Goal: Task Accomplishment & Management: Use online tool/utility

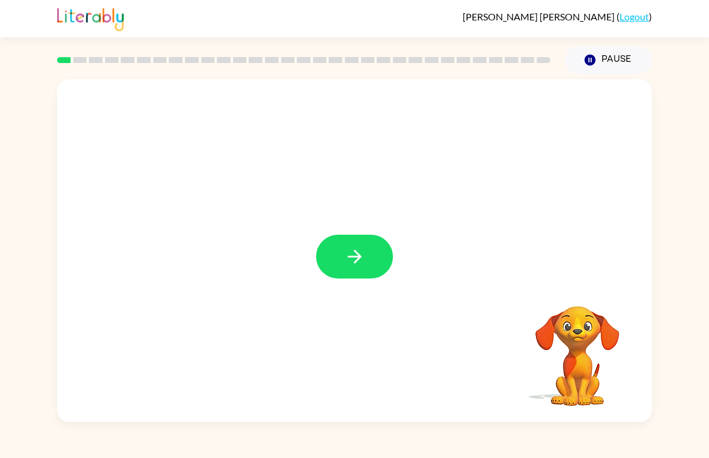
click at [366, 270] on button "button" at bounding box center [354, 257] width 77 height 44
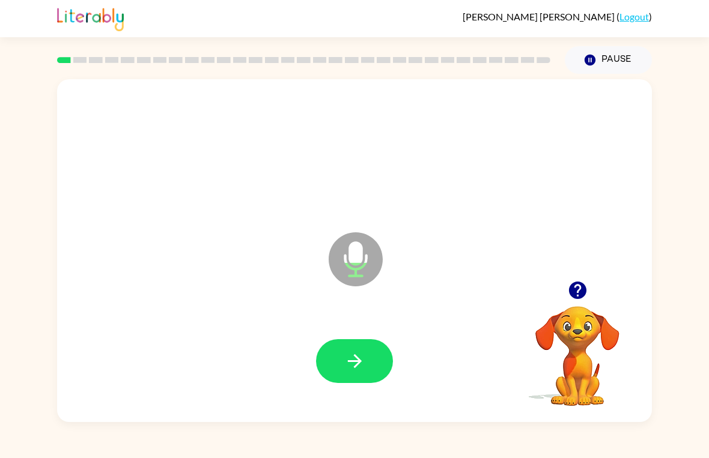
click at [391, 354] on button "button" at bounding box center [354, 361] width 77 height 44
click at [370, 354] on button "button" at bounding box center [354, 361] width 77 height 44
click at [345, 359] on icon "button" at bounding box center [354, 361] width 21 height 21
click at [381, 368] on button "button" at bounding box center [354, 361] width 77 height 44
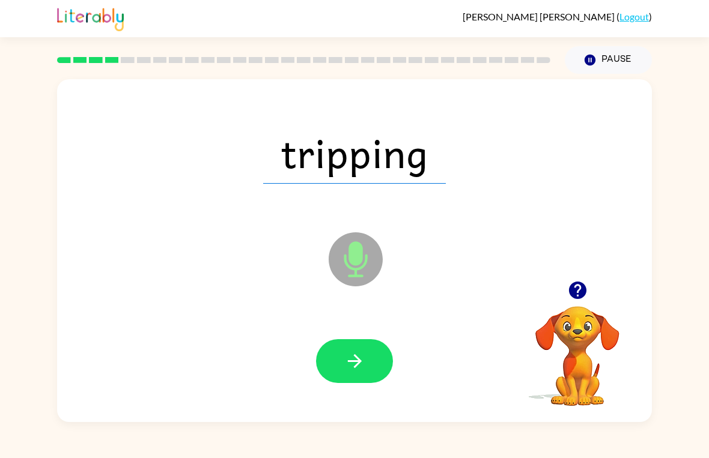
click at [375, 393] on div at bounding box center [354, 361] width 571 height 99
click at [377, 362] on button "button" at bounding box center [354, 361] width 77 height 44
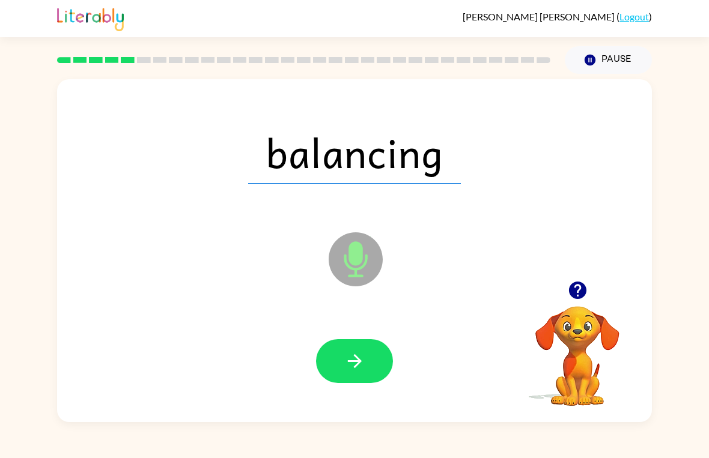
click at [371, 365] on button "button" at bounding box center [354, 361] width 77 height 44
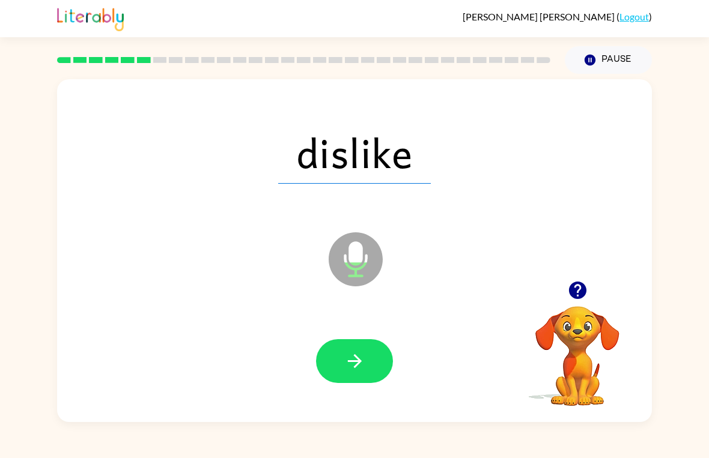
click at [363, 361] on icon "button" at bounding box center [354, 361] width 21 height 21
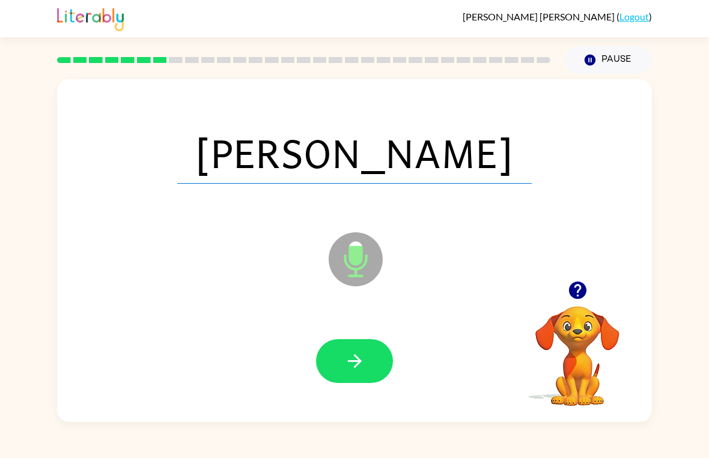
click at [368, 372] on button "button" at bounding box center [354, 361] width 77 height 44
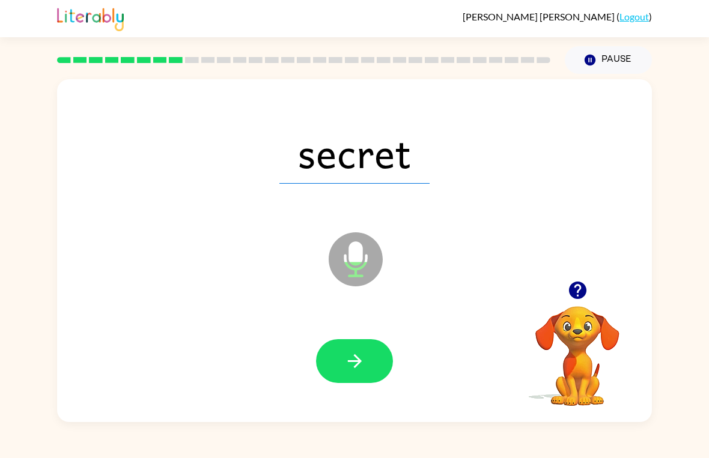
click at [365, 372] on button "button" at bounding box center [354, 361] width 77 height 44
click at [330, 377] on button "button" at bounding box center [354, 361] width 77 height 44
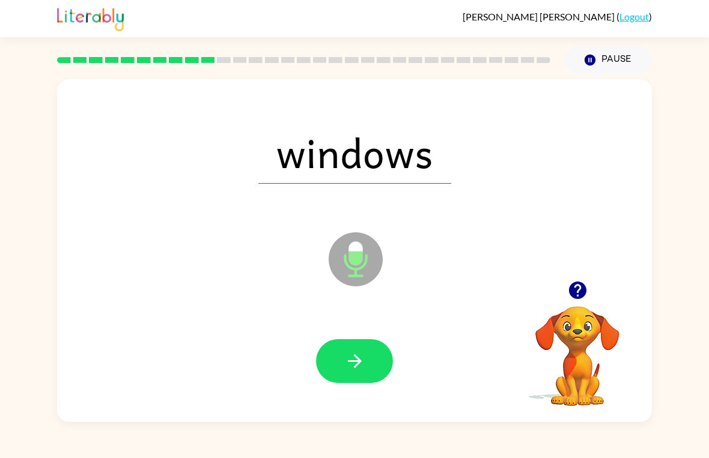
click at [374, 362] on button "button" at bounding box center [354, 361] width 77 height 44
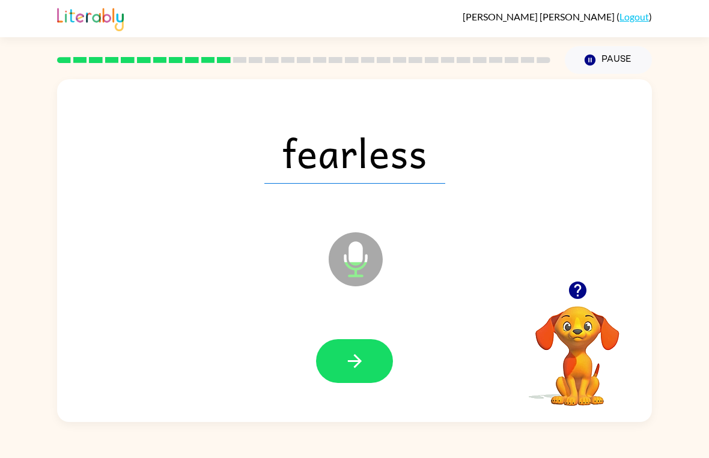
click at [369, 375] on button "button" at bounding box center [354, 361] width 77 height 44
click at [380, 362] on button "button" at bounding box center [354, 361] width 77 height 44
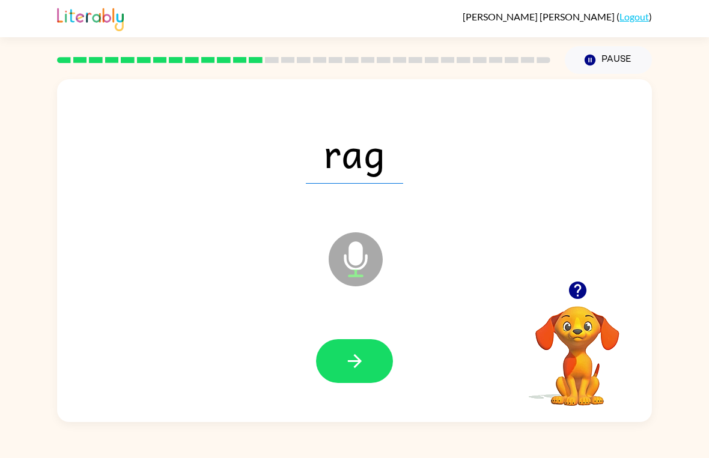
click at [368, 356] on button "button" at bounding box center [354, 361] width 77 height 44
click at [359, 368] on icon "button" at bounding box center [354, 361] width 21 height 21
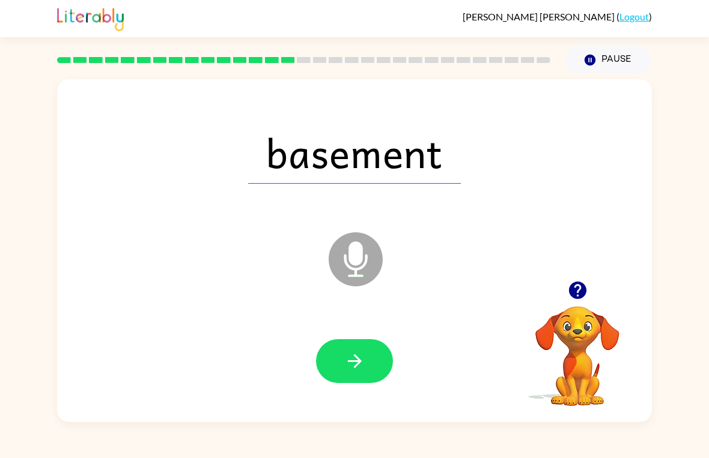
click at [366, 361] on button "button" at bounding box center [354, 361] width 77 height 44
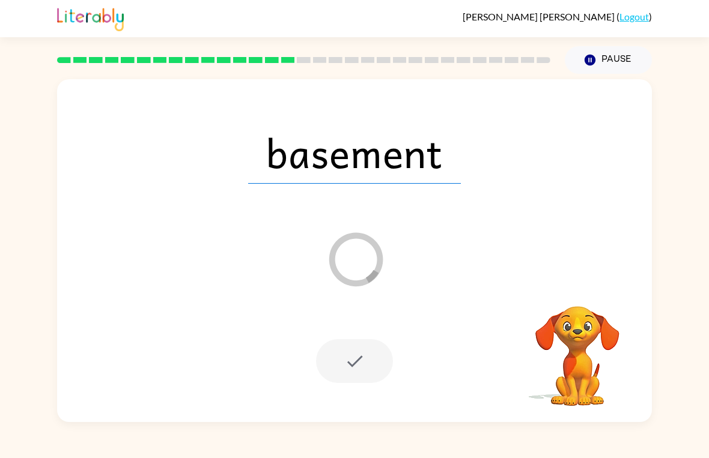
click at [377, 380] on div at bounding box center [354, 361] width 77 height 44
click at [380, 362] on div at bounding box center [354, 361] width 77 height 44
click at [403, 374] on div at bounding box center [354, 361] width 571 height 99
click at [364, 390] on div at bounding box center [354, 361] width 571 height 99
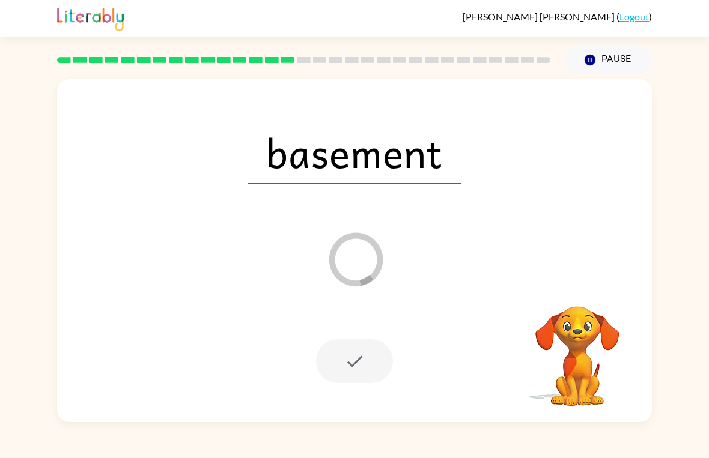
click at [363, 389] on div at bounding box center [354, 361] width 571 height 99
click at [354, 367] on div at bounding box center [354, 361] width 77 height 44
click at [365, 335] on div at bounding box center [354, 361] width 571 height 99
click at [339, 354] on div at bounding box center [354, 361] width 77 height 44
click at [601, 66] on button "Pause Pause" at bounding box center [608, 60] width 87 height 28
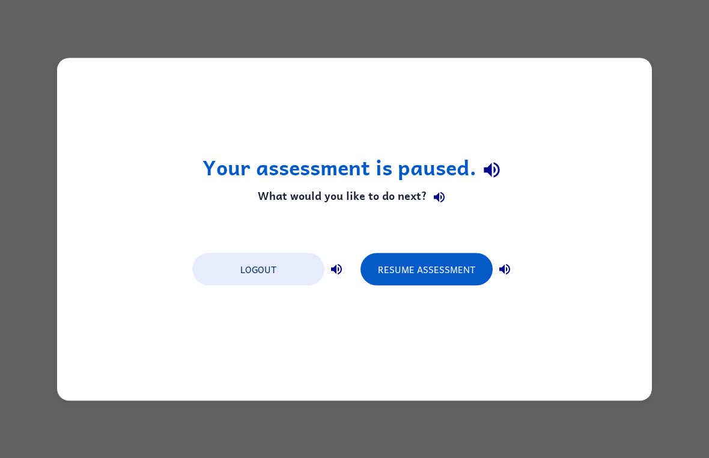
click at [463, 255] on button "Resume Assessment" at bounding box center [426, 269] width 132 height 32
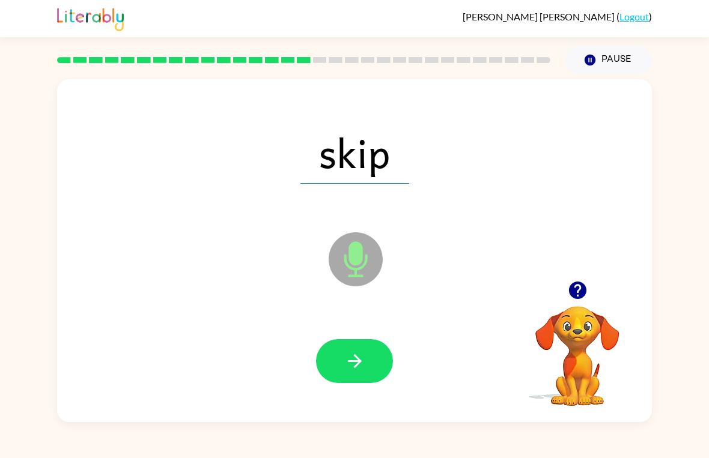
click at [369, 342] on button "button" at bounding box center [354, 361] width 77 height 44
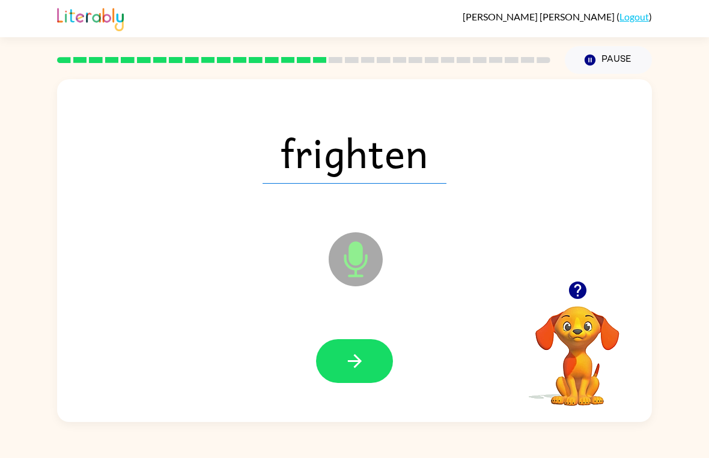
click at [359, 364] on icon "button" at bounding box center [354, 361] width 14 height 14
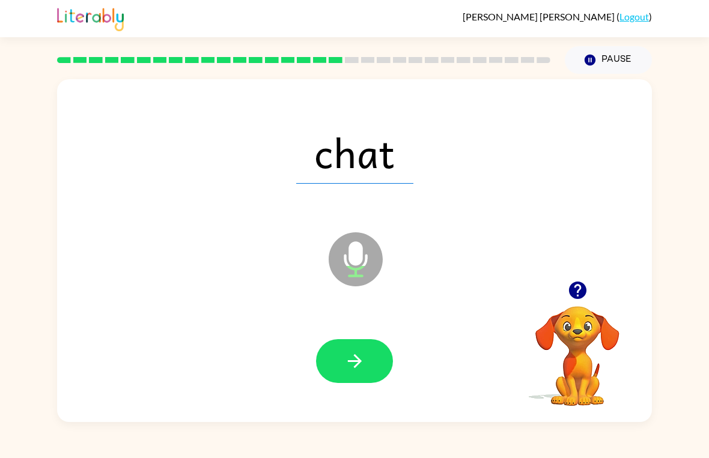
click at [375, 358] on button "button" at bounding box center [354, 361] width 77 height 44
click at [377, 361] on button "button" at bounding box center [354, 361] width 77 height 44
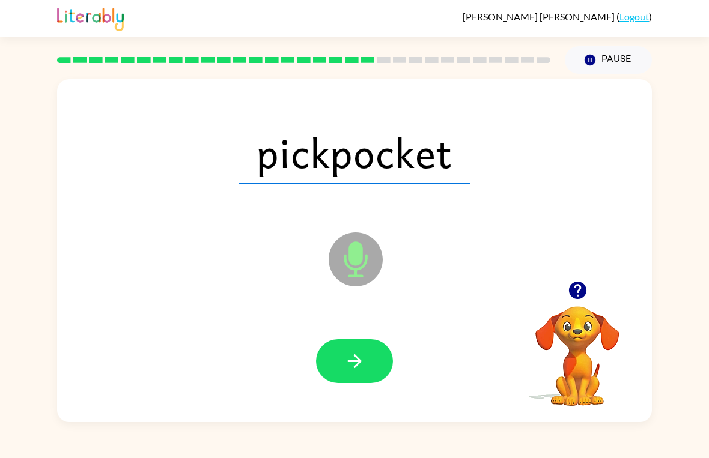
click at [376, 367] on button "button" at bounding box center [354, 361] width 77 height 44
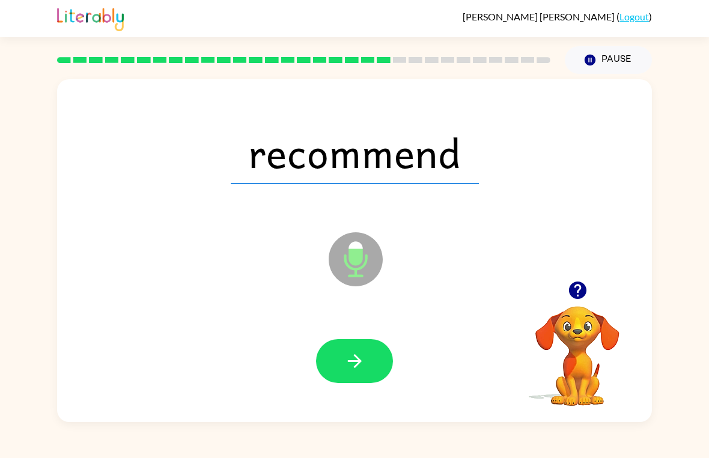
click at [369, 374] on button "button" at bounding box center [354, 361] width 77 height 44
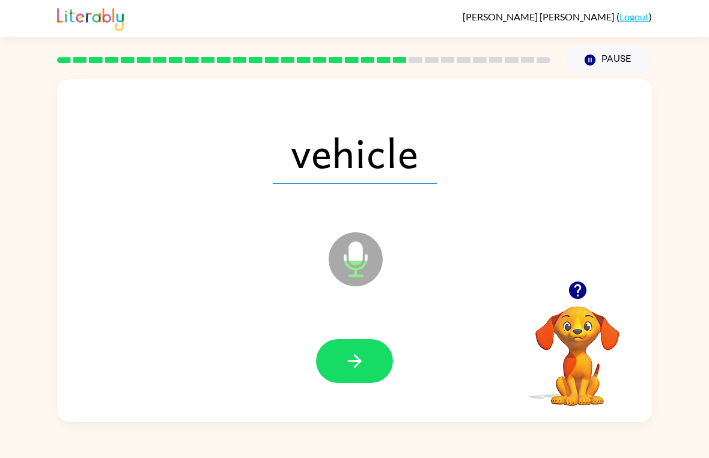
click at [372, 368] on button "button" at bounding box center [354, 361] width 77 height 44
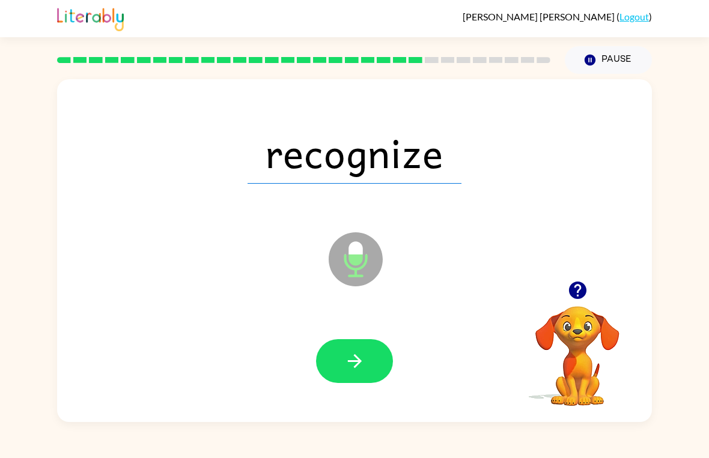
click at [372, 367] on button "button" at bounding box center [354, 361] width 77 height 44
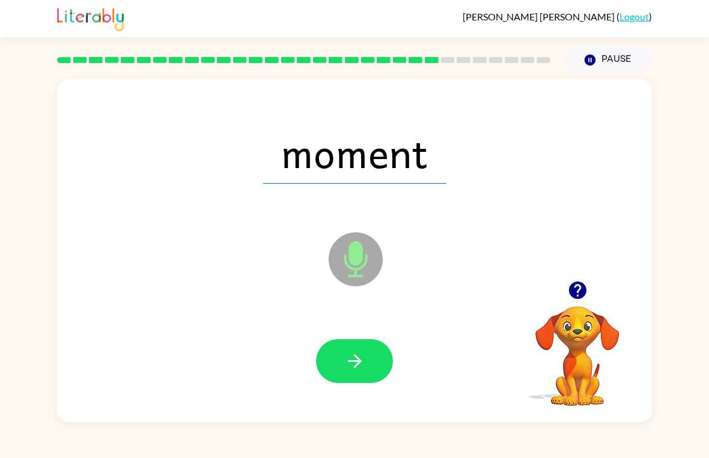
click at [378, 365] on button "button" at bounding box center [354, 361] width 77 height 44
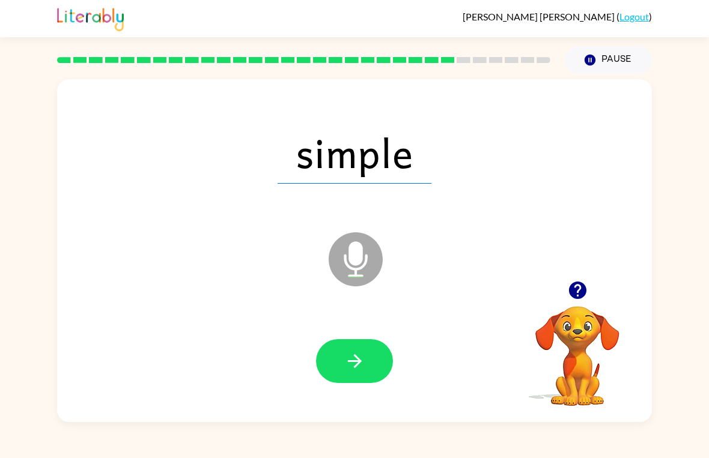
click at [371, 364] on button "button" at bounding box center [354, 361] width 77 height 44
click at [368, 371] on button "button" at bounding box center [354, 361] width 77 height 44
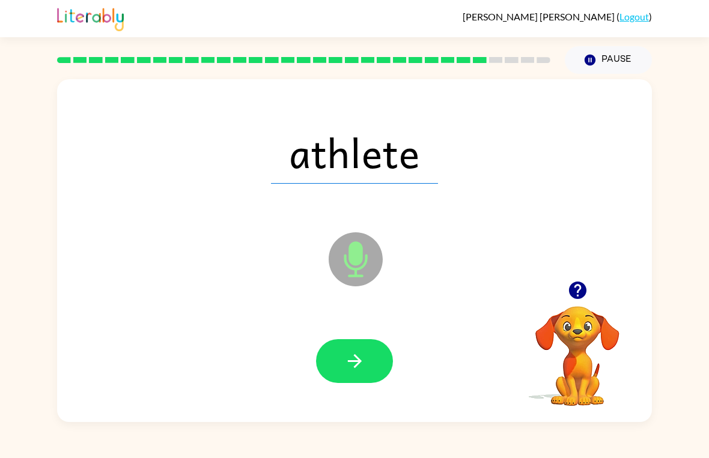
click at [375, 368] on button "button" at bounding box center [354, 361] width 77 height 44
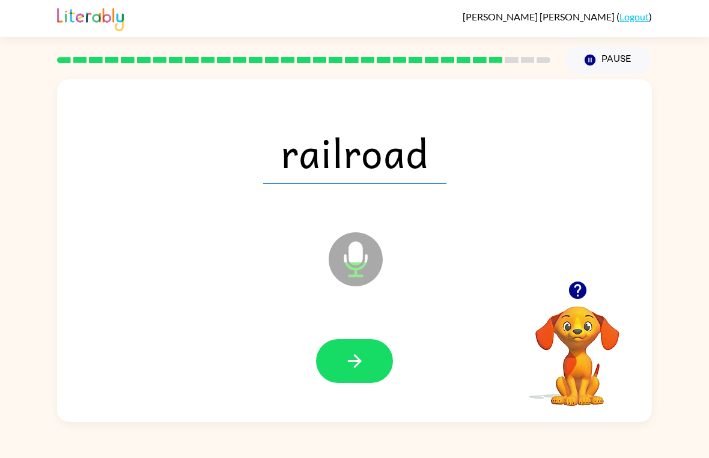
click at [381, 360] on button "button" at bounding box center [354, 361] width 77 height 44
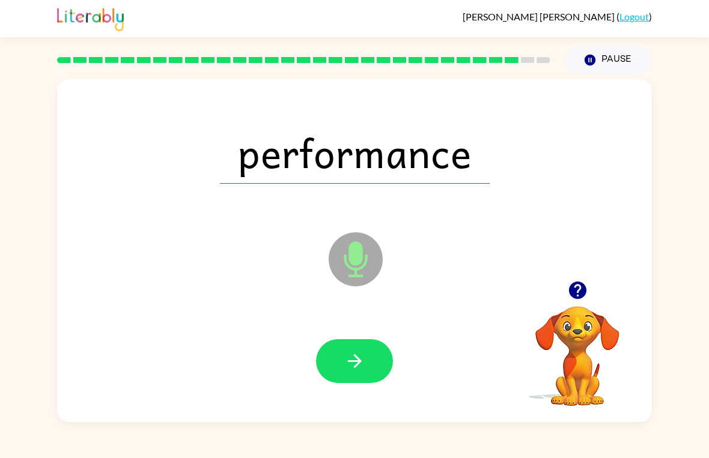
click at [374, 365] on button "button" at bounding box center [354, 361] width 77 height 44
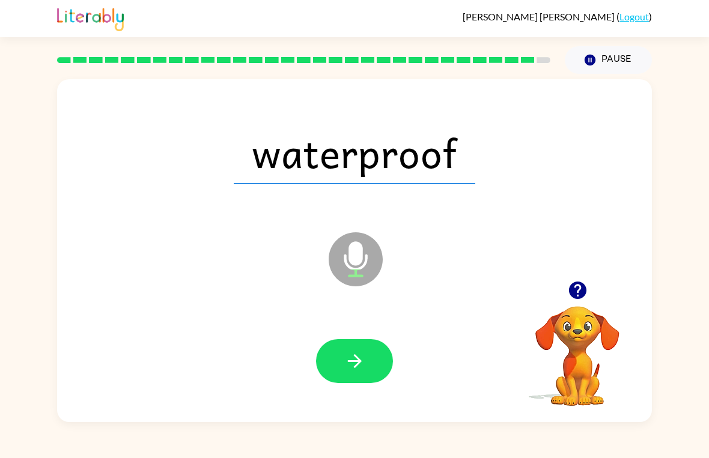
click at [370, 373] on button "button" at bounding box center [354, 361] width 77 height 44
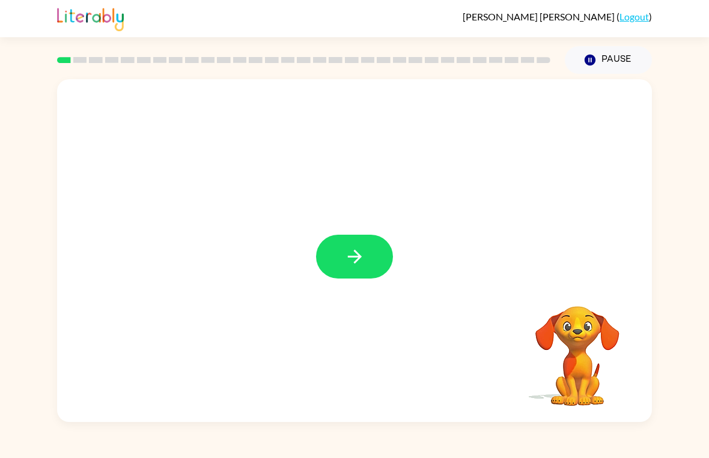
click at [309, 293] on div at bounding box center [354, 250] width 595 height 343
click at [353, 276] on button "button" at bounding box center [354, 257] width 77 height 44
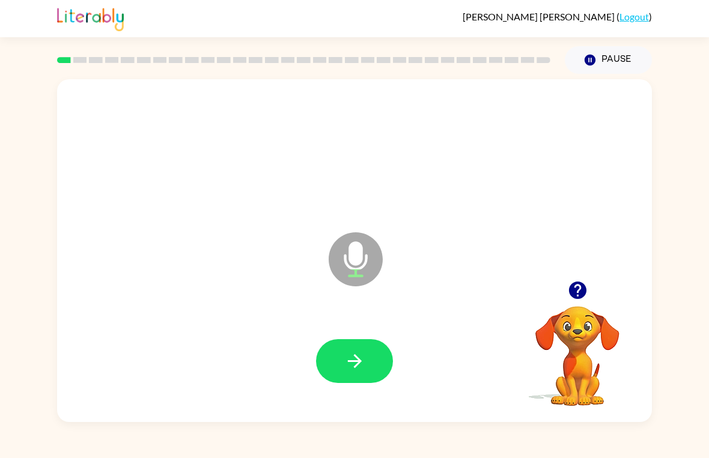
click at [376, 344] on button "button" at bounding box center [354, 361] width 77 height 44
click at [362, 347] on button "button" at bounding box center [354, 361] width 77 height 44
click at [368, 369] on button "button" at bounding box center [354, 361] width 77 height 44
click at [379, 367] on button "button" at bounding box center [354, 361] width 77 height 44
click at [363, 354] on icon "button" at bounding box center [354, 361] width 21 height 21
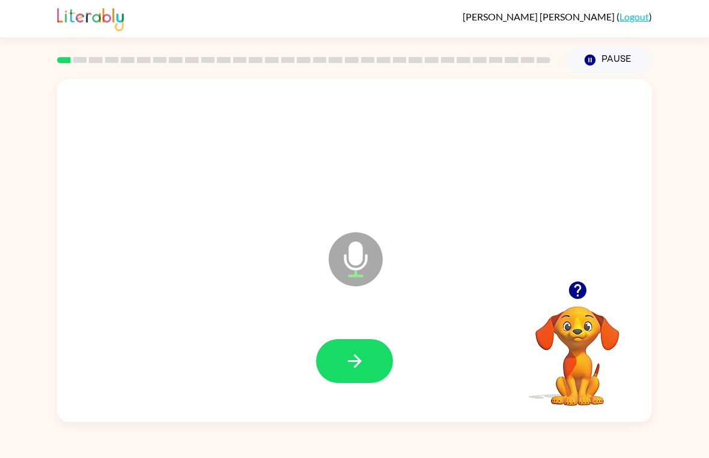
click at [392, 342] on div at bounding box center [354, 361] width 77 height 44
click at [363, 350] on button "button" at bounding box center [354, 361] width 77 height 44
click at [381, 335] on div at bounding box center [354, 361] width 571 height 99
click at [372, 357] on button "button" at bounding box center [354, 361] width 77 height 44
click at [367, 364] on button "button" at bounding box center [354, 361] width 77 height 44
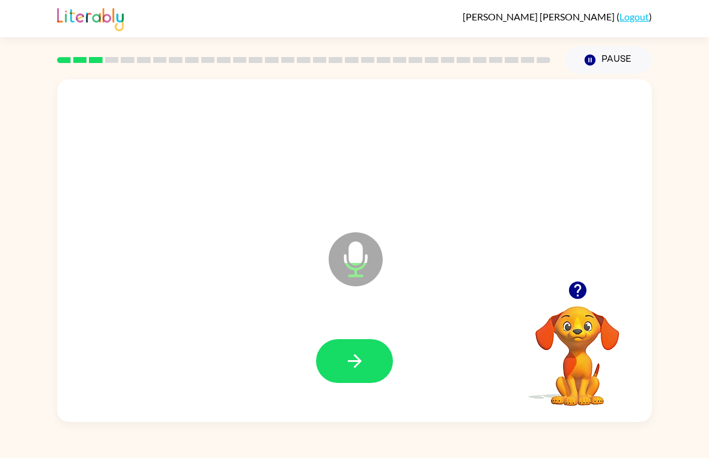
click at [347, 393] on div at bounding box center [354, 361] width 571 height 99
click at [363, 359] on icon "button" at bounding box center [354, 361] width 21 height 21
click at [365, 371] on button "button" at bounding box center [354, 361] width 77 height 44
click at [368, 369] on button "button" at bounding box center [354, 361] width 77 height 44
click at [368, 361] on button "button" at bounding box center [354, 361] width 77 height 44
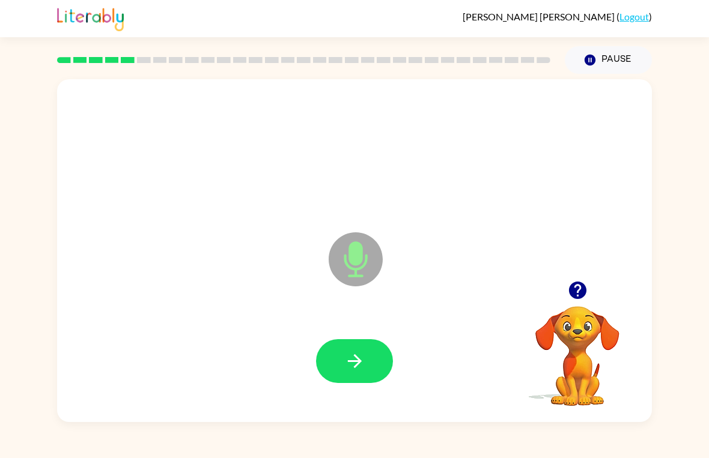
click at [362, 369] on icon "button" at bounding box center [354, 361] width 21 height 21
click at [359, 364] on icon "button" at bounding box center [354, 361] width 14 height 14
click at [375, 354] on button "button" at bounding box center [354, 361] width 77 height 44
click at [363, 365] on icon "button" at bounding box center [354, 361] width 21 height 21
click at [369, 360] on button "button" at bounding box center [354, 361] width 77 height 44
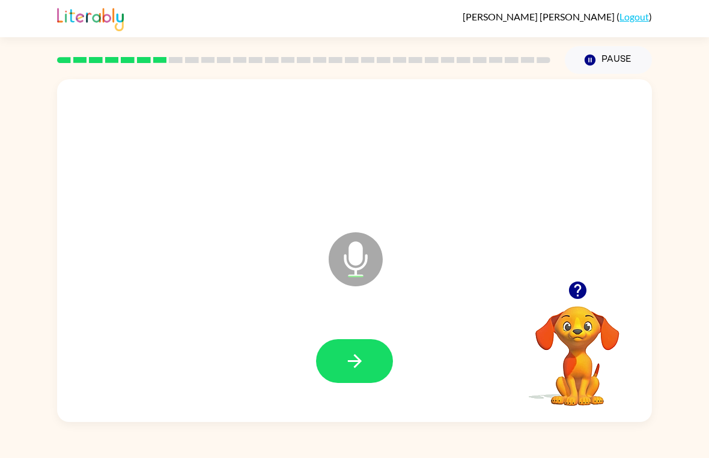
click at [380, 353] on button "button" at bounding box center [354, 361] width 77 height 44
click at [378, 347] on button "button" at bounding box center [354, 361] width 77 height 44
click at [370, 356] on button "button" at bounding box center [354, 361] width 77 height 44
click at [351, 370] on icon "button" at bounding box center [354, 361] width 21 height 21
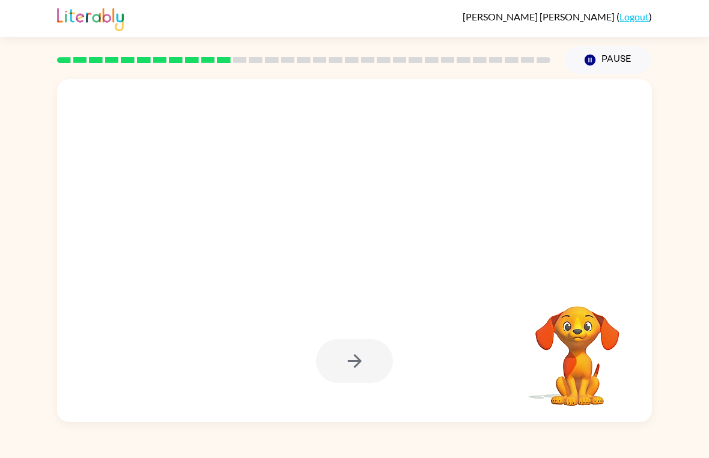
click at [576, 308] on video "Your browser must support playing .mp4 files to use Literably. Please try using…" at bounding box center [577, 348] width 120 height 120
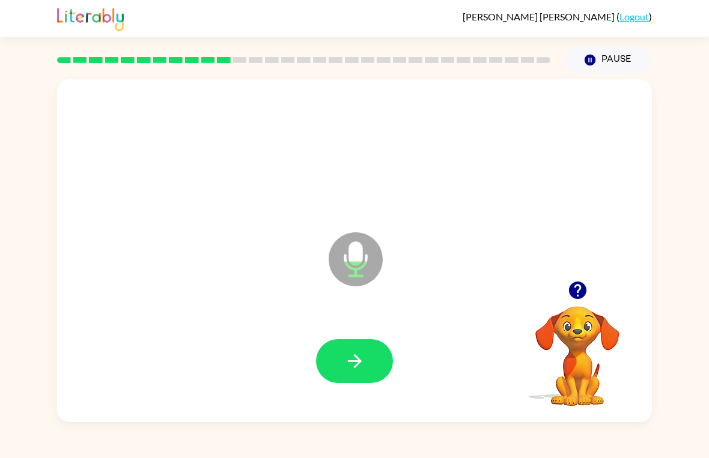
click at [363, 365] on icon "button" at bounding box center [354, 361] width 21 height 21
click at [366, 357] on button "button" at bounding box center [354, 361] width 77 height 44
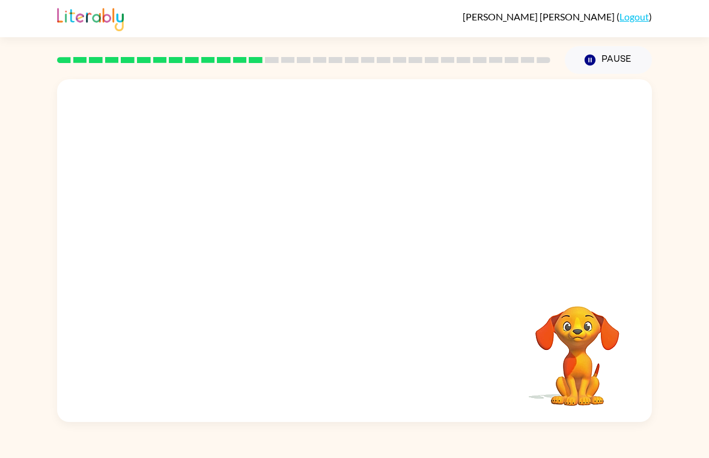
click at [695, 280] on div "Your browser must support playing .mp4 files to use Literably. Please try using…" at bounding box center [354, 248] width 709 height 348
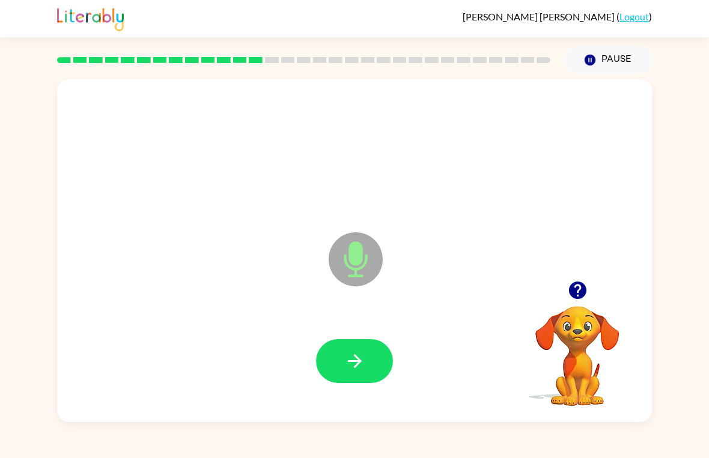
click at [344, 351] on icon "button" at bounding box center [354, 361] width 21 height 21
click at [392, 332] on div at bounding box center [354, 361] width 571 height 99
click at [395, 354] on div at bounding box center [354, 361] width 571 height 99
click at [395, 353] on div at bounding box center [354, 361] width 571 height 99
click at [374, 368] on button "button" at bounding box center [354, 361] width 77 height 44
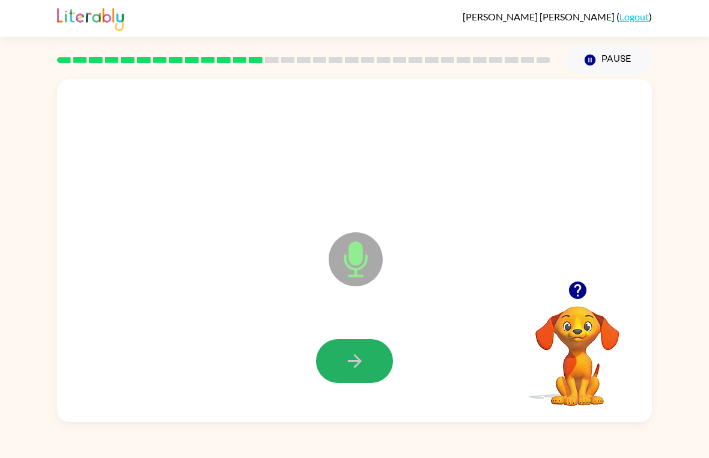
click at [377, 353] on button "button" at bounding box center [354, 361] width 77 height 44
click at [375, 367] on button "button" at bounding box center [354, 361] width 77 height 44
click at [359, 356] on icon "button" at bounding box center [354, 361] width 21 height 21
click at [352, 363] on icon "button" at bounding box center [354, 361] width 21 height 21
click at [353, 360] on icon "button" at bounding box center [354, 361] width 21 height 21
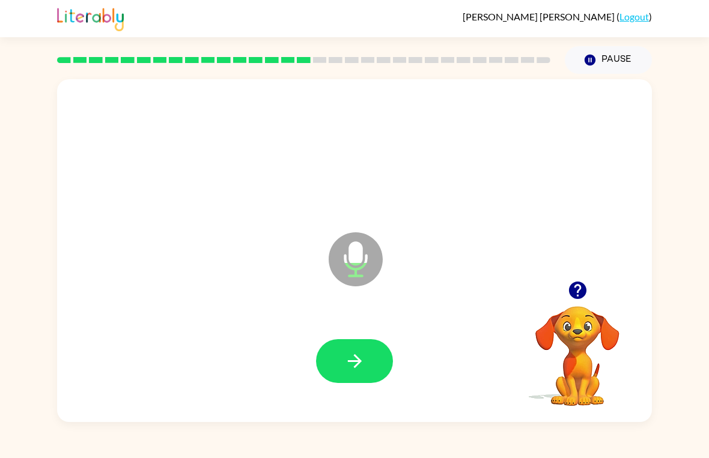
click at [366, 324] on div at bounding box center [354, 361] width 571 height 99
click at [360, 360] on icon "button" at bounding box center [354, 361] width 14 height 14
click at [338, 368] on button "button" at bounding box center [354, 361] width 77 height 44
click at [381, 378] on button "button" at bounding box center [354, 361] width 77 height 44
click at [351, 357] on icon "button" at bounding box center [354, 361] width 21 height 21
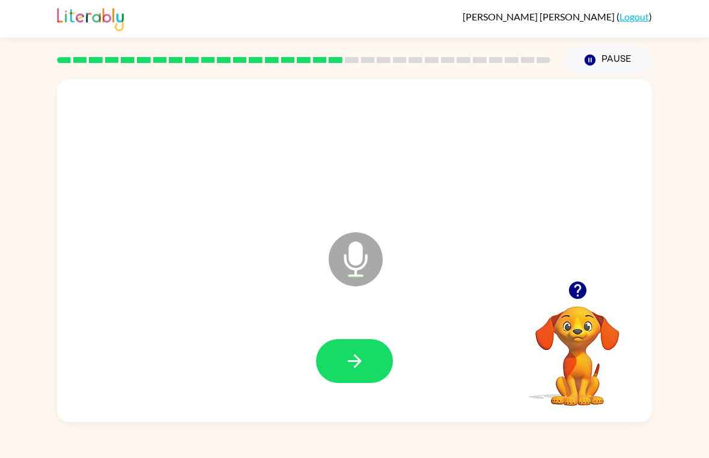
click at [348, 380] on button "button" at bounding box center [354, 361] width 77 height 44
click at [371, 367] on button "button" at bounding box center [354, 361] width 77 height 44
click at [362, 336] on div at bounding box center [354, 361] width 571 height 99
click at [347, 365] on icon "button" at bounding box center [354, 361] width 21 height 21
click at [368, 375] on button "button" at bounding box center [354, 361] width 77 height 44
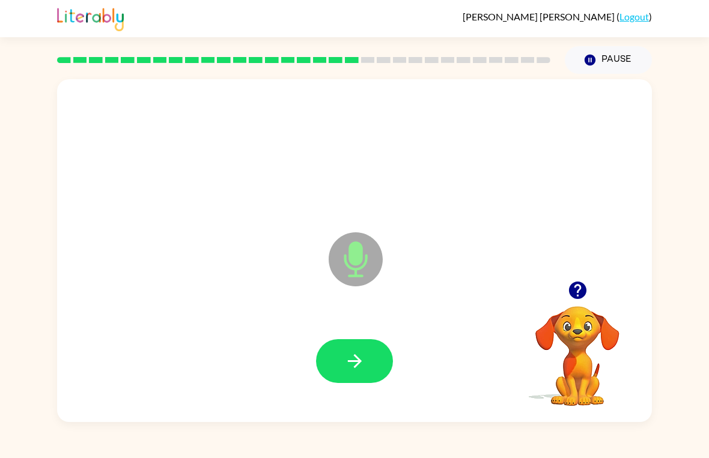
click at [389, 369] on button "button" at bounding box center [354, 361] width 77 height 44
click at [363, 380] on button "button" at bounding box center [354, 361] width 77 height 44
click at [374, 377] on button "button" at bounding box center [354, 361] width 77 height 44
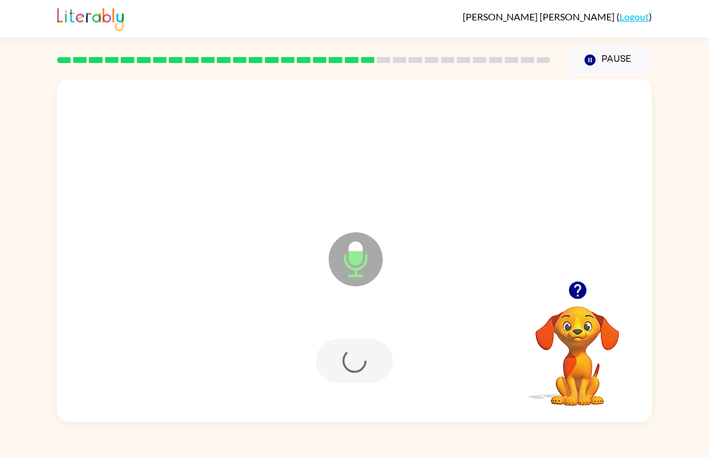
click at [374, 377] on div at bounding box center [354, 361] width 77 height 44
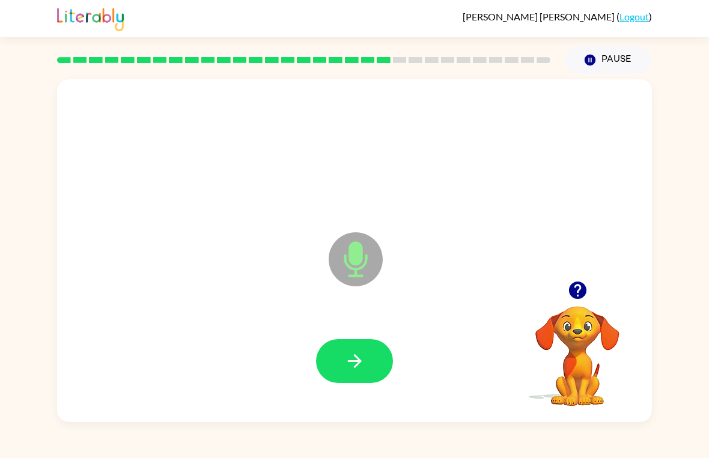
click at [353, 347] on button "button" at bounding box center [354, 361] width 77 height 44
click at [360, 362] on icon "button" at bounding box center [354, 361] width 14 height 14
click at [362, 378] on button "button" at bounding box center [354, 361] width 77 height 44
click at [375, 378] on button "button" at bounding box center [354, 361] width 77 height 44
click at [387, 348] on button "button" at bounding box center [354, 361] width 77 height 44
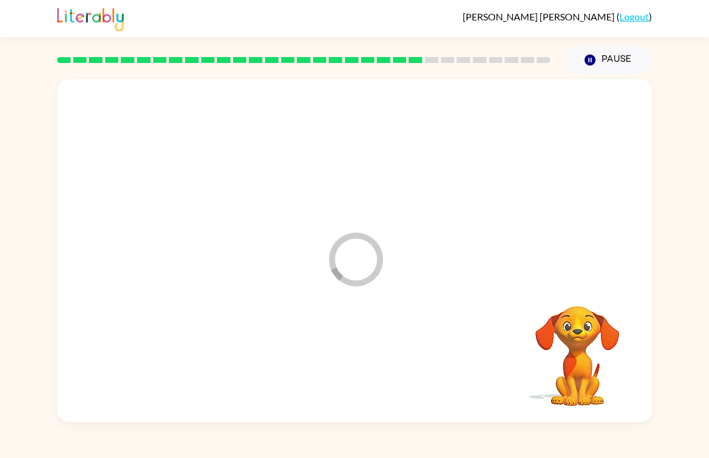
click at [374, 384] on div at bounding box center [354, 361] width 571 height 99
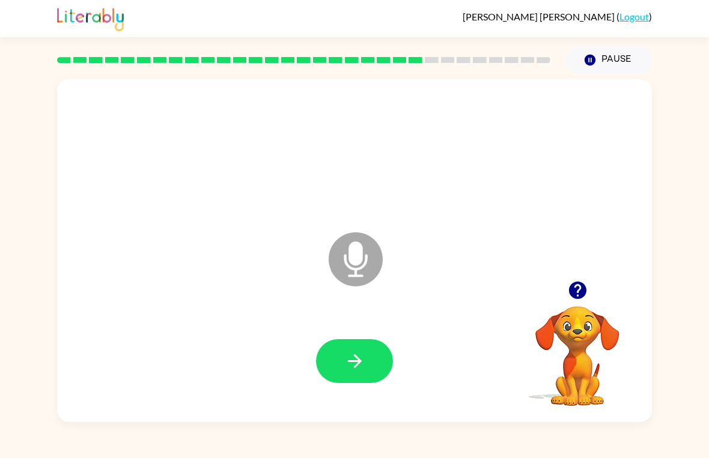
click at [357, 371] on icon "button" at bounding box center [354, 361] width 21 height 21
click at [338, 364] on button "button" at bounding box center [354, 361] width 77 height 44
click at [359, 362] on icon "button" at bounding box center [354, 361] width 14 height 14
click at [350, 364] on icon "button" at bounding box center [354, 361] width 21 height 21
click at [381, 359] on button "button" at bounding box center [354, 361] width 77 height 44
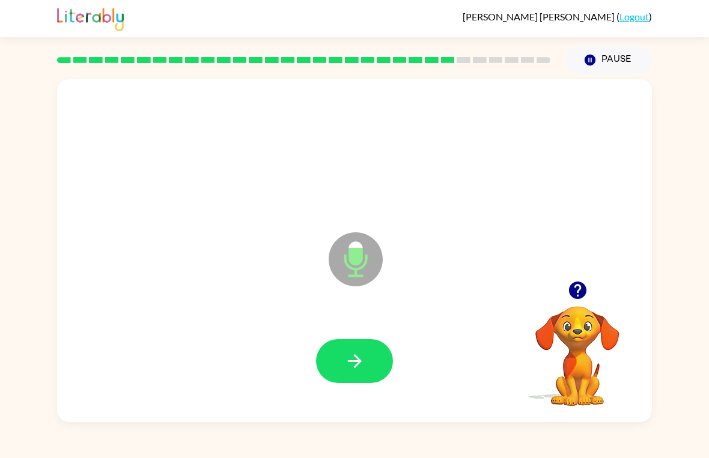
click at [339, 352] on button "button" at bounding box center [354, 361] width 77 height 44
click at [338, 368] on button "button" at bounding box center [354, 361] width 77 height 44
click at [344, 341] on button "button" at bounding box center [354, 361] width 77 height 44
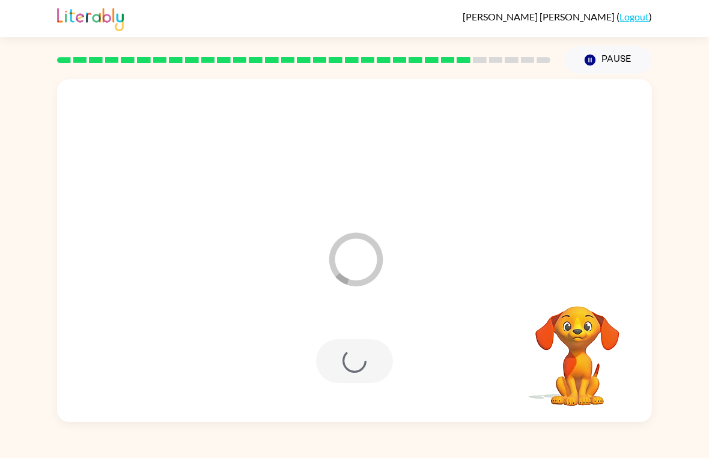
click at [359, 347] on div at bounding box center [354, 361] width 77 height 44
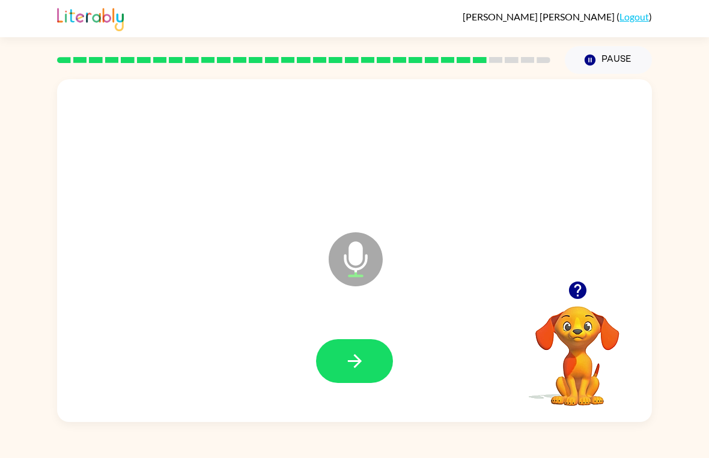
click at [583, 287] on icon "button" at bounding box center [576, 290] width 17 height 17
click at [348, 353] on icon "button" at bounding box center [354, 361] width 21 height 21
click at [367, 346] on button "button" at bounding box center [354, 361] width 77 height 44
click at [365, 366] on button "button" at bounding box center [354, 361] width 77 height 44
click at [381, 378] on button "button" at bounding box center [354, 361] width 77 height 44
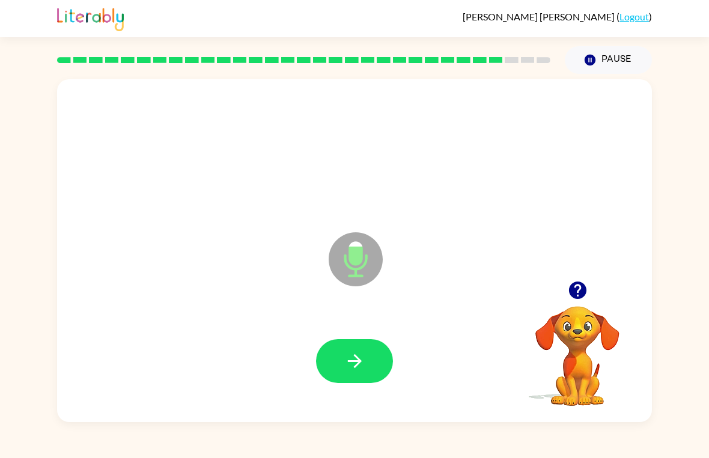
click at [353, 355] on icon "button" at bounding box center [354, 361] width 21 height 21
click at [362, 357] on icon "button" at bounding box center [354, 361] width 21 height 21
click at [334, 357] on button "button" at bounding box center [354, 361] width 77 height 44
click at [341, 351] on button "button" at bounding box center [354, 361] width 77 height 44
click at [369, 366] on button "button" at bounding box center [354, 361] width 77 height 44
